Goal: Find contact information: Find contact information

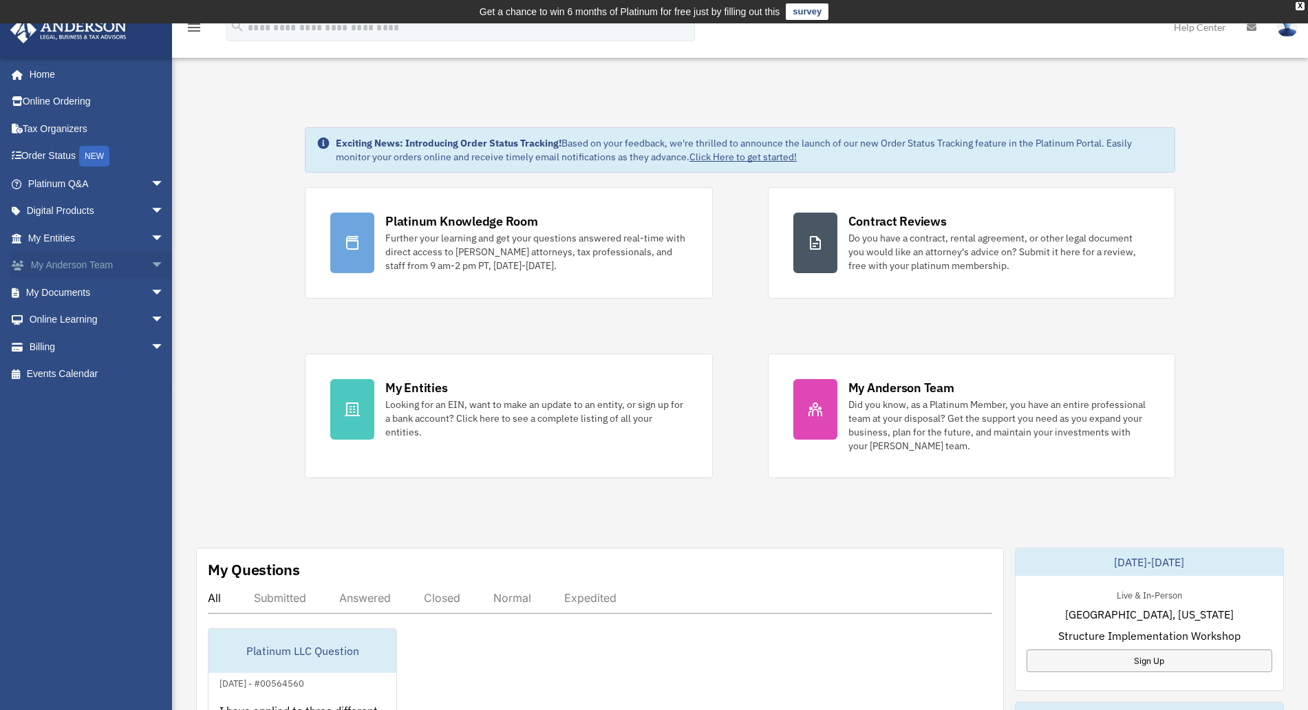
click at [68, 261] on link "My [PERSON_NAME] Team arrow_drop_down" at bounding box center [97, 266] width 175 height 28
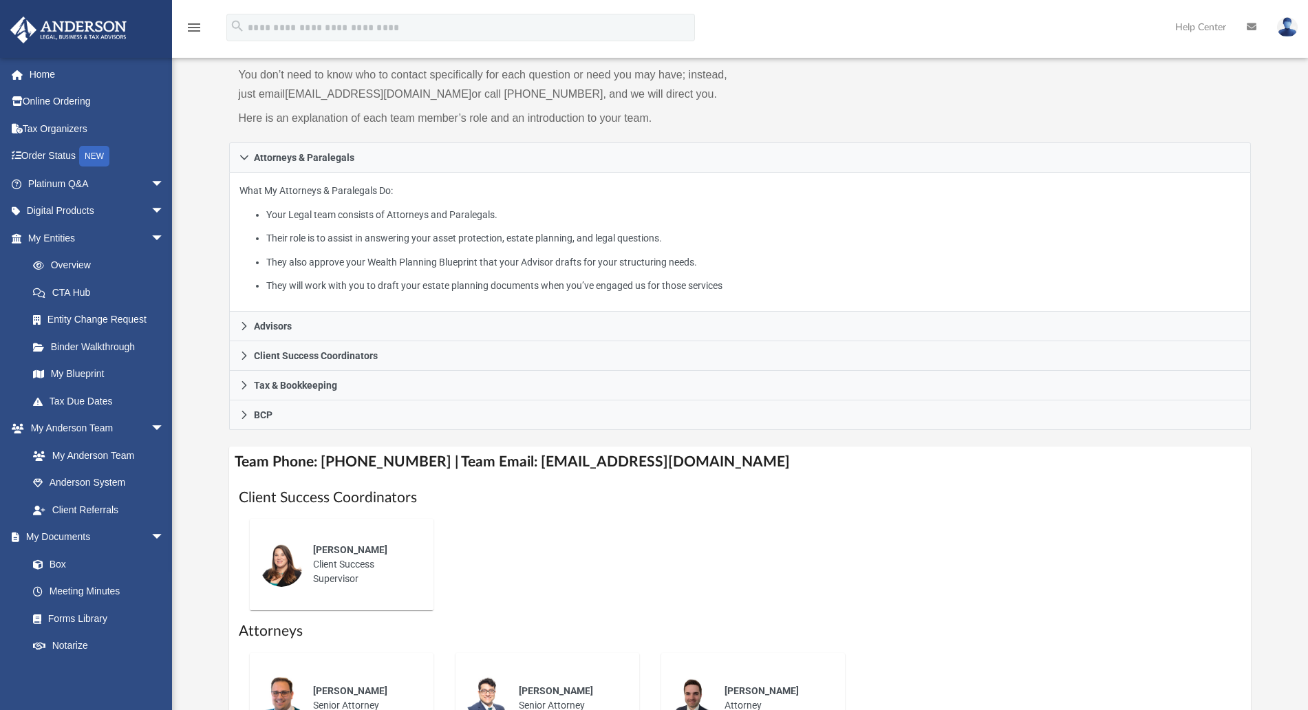
scroll to position [118, 0]
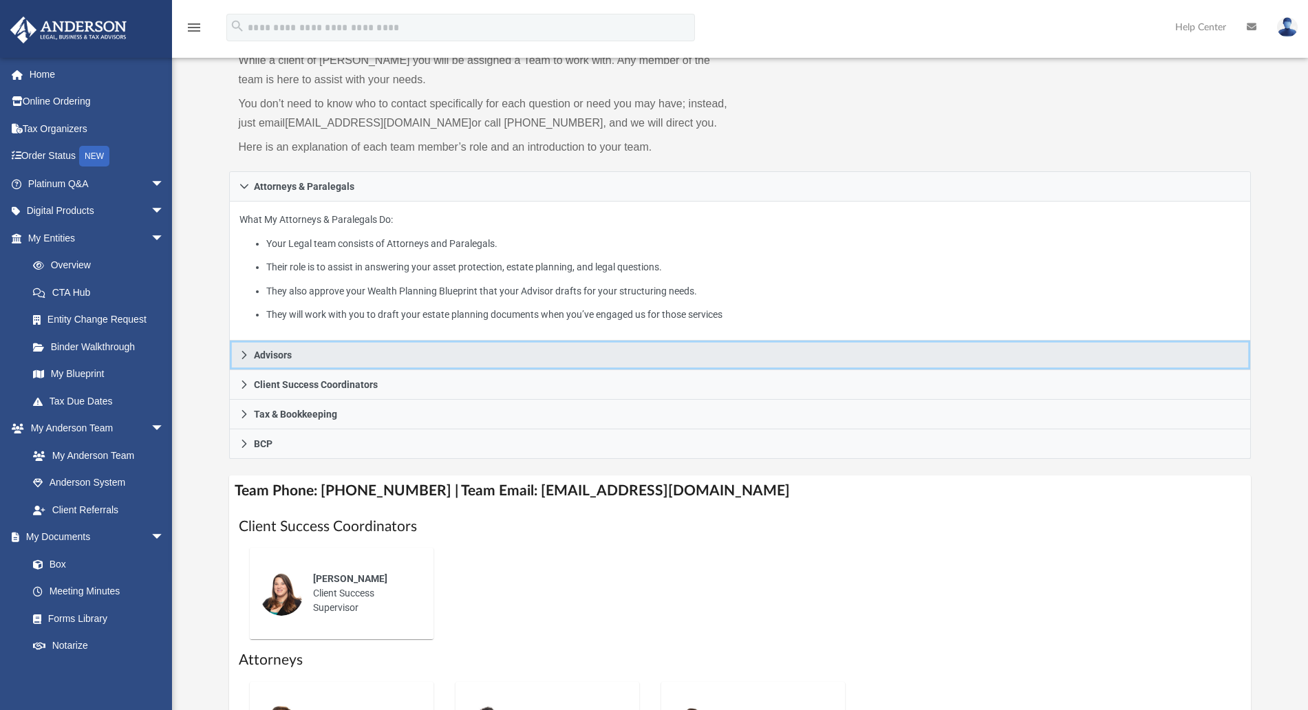
click at [261, 356] on span "Advisors" at bounding box center [273, 355] width 38 height 10
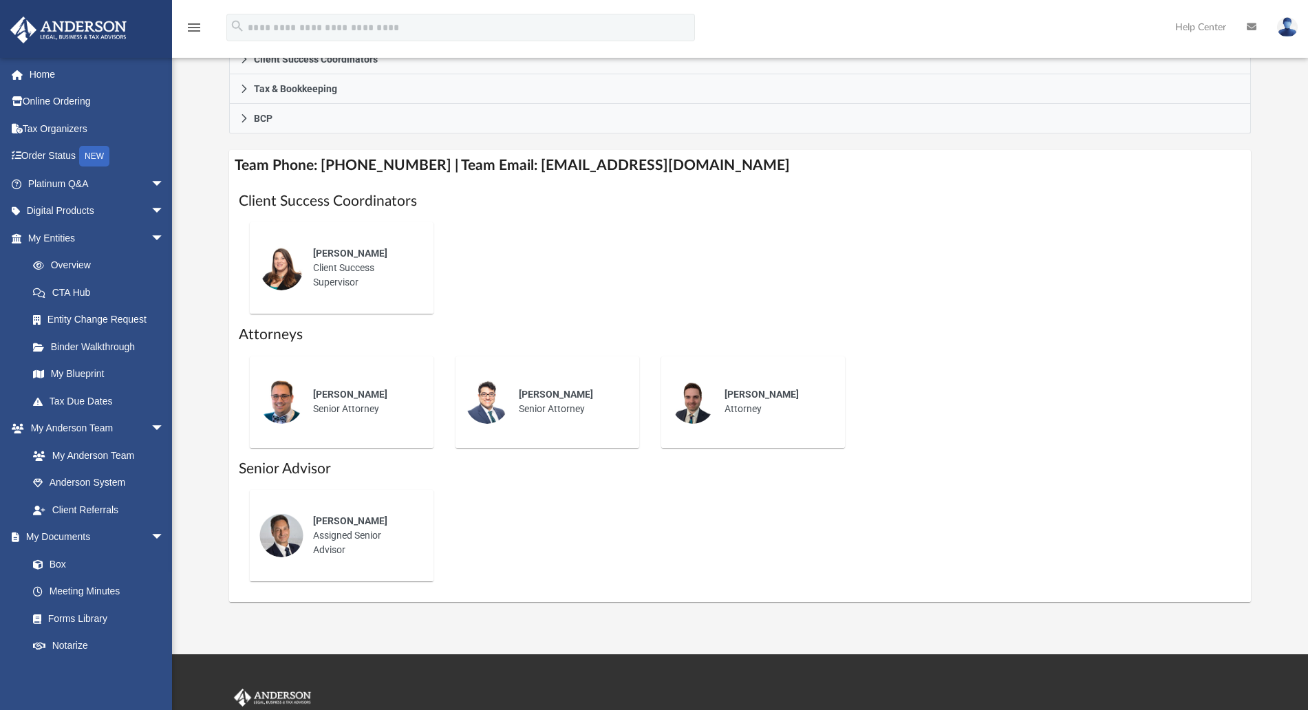
scroll to position [462, 0]
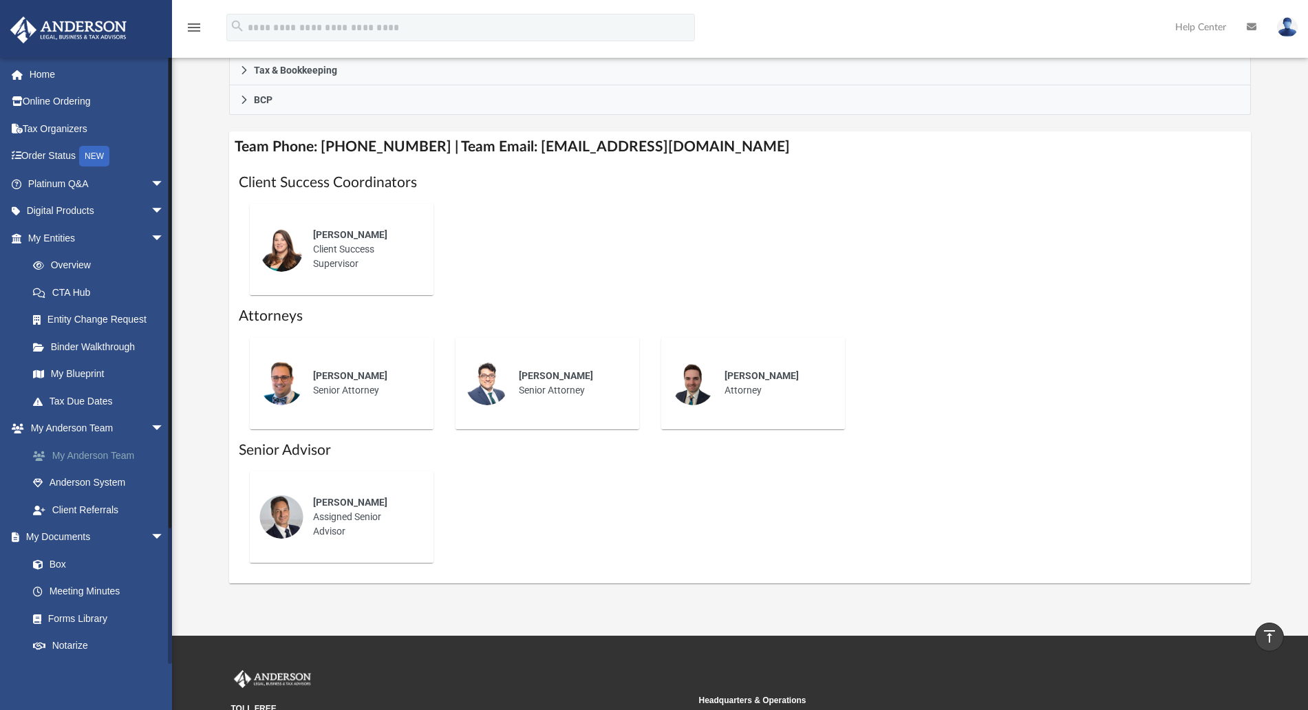
click at [106, 447] on link "My Anderson Team" at bounding box center [102, 456] width 166 height 28
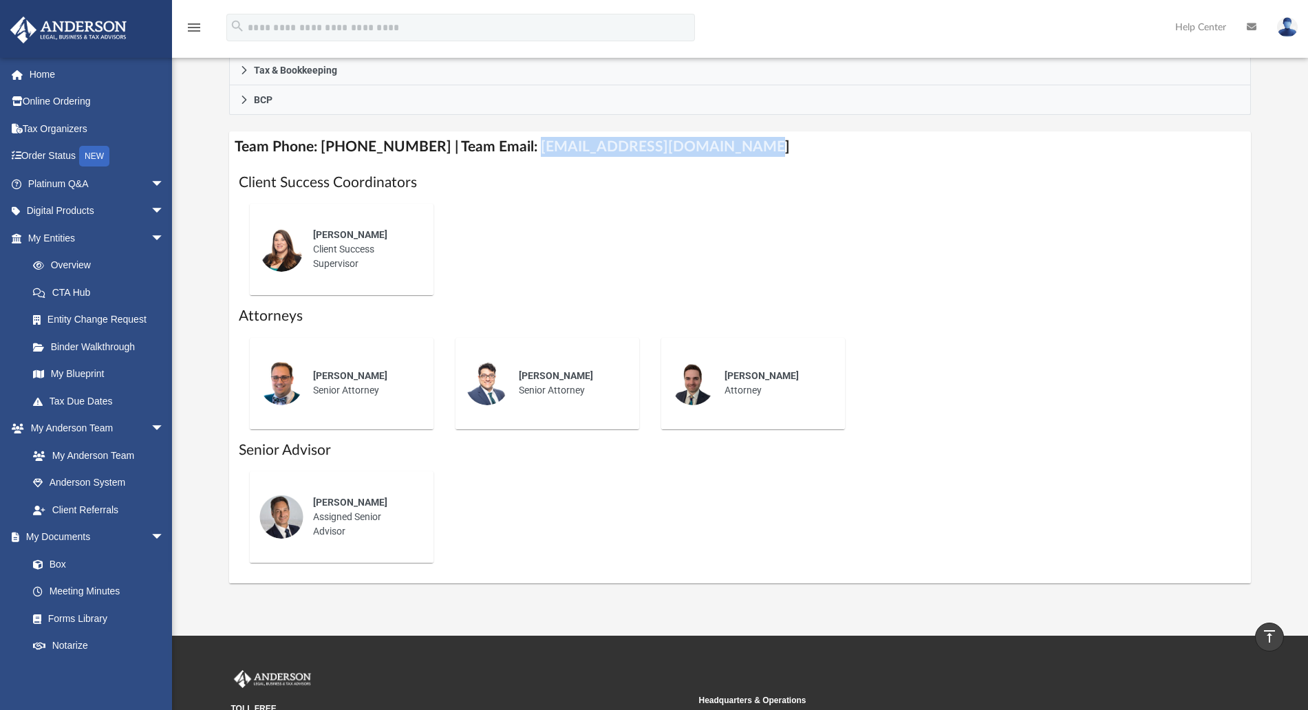
drag, startPoint x: 510, startPoint y: 142, endPoint x: 716, endPoint y: 149, distance: 206.6
click at [717, 146] on h4 "Team Phone: (725) 201-7544 | Team Email: myteam@andersonadvisors.com" at bounding box center [740, 146] width 1023 height 31
copy h4 "myteam@andersonadvisors.com"
